Goal: Browse casually

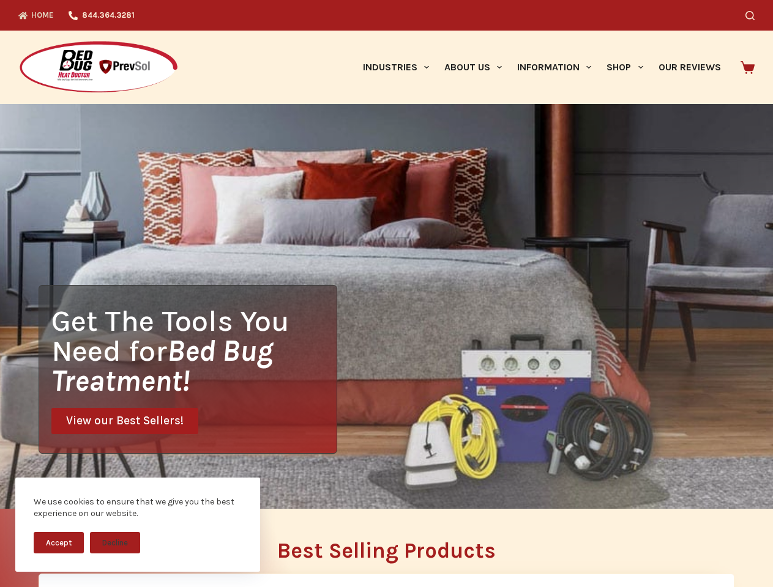
click at [386, 294] on div "Get The Tools You Need for Bed Bug Treatment! View our Best Sellers!" at bounding box center [386, 306] width 773 height 405
click at [59, 543] on button "Accept" at bounding box center [59, 542] width 50 height 21
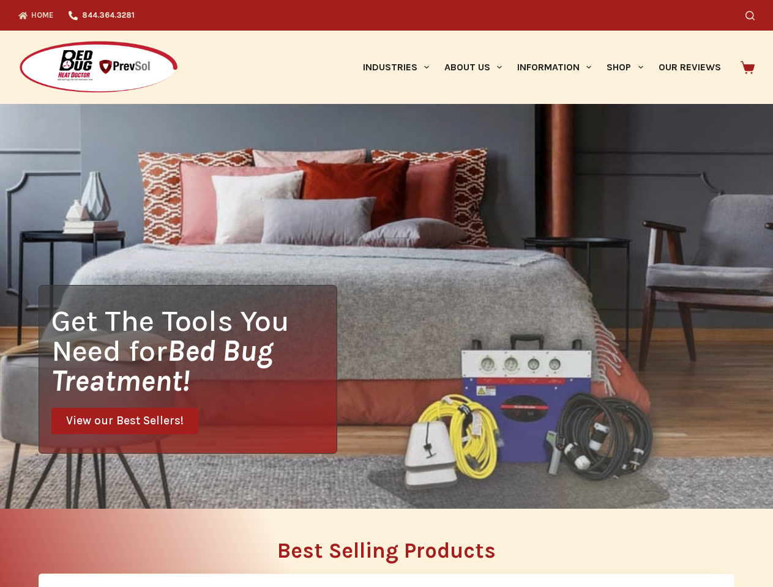
click at [115, 543] on button "Decline" at bounding box center [115, 552] width 50 height 21
click at [754, 15] on icon "Search" at bounding box center [749, 15] width 9 height 9
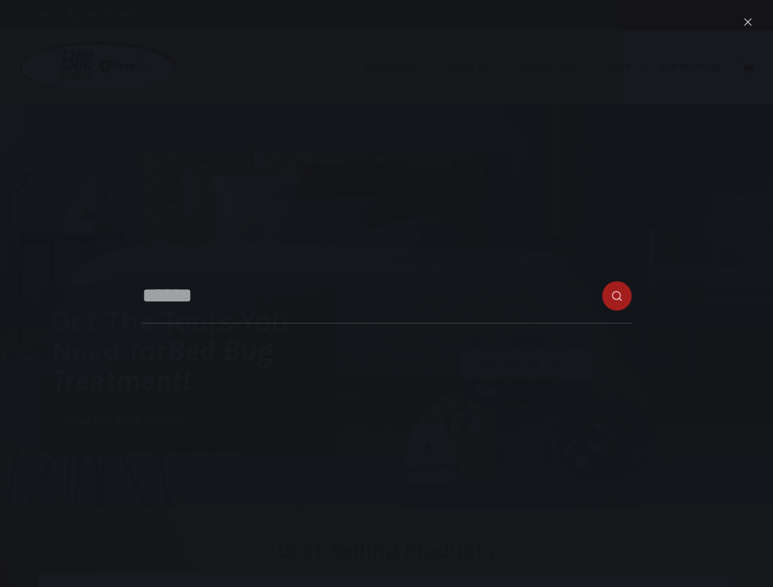
click at [400, 67] on link "Industries" at bounding box center [395, 67] width 81 height 73
click at [478, 67] on link "About Us" at bounding box center [472, 67] width 73 height 73
click at [559, 67] on link "Information" at bounding box center [554, 67] width 89 height 73
click at [630, 67] on link "Shop" at bounding box center [624, 67] width 51 height 73
